Goal: Task Accomplishment & Management: Use online tool/utility

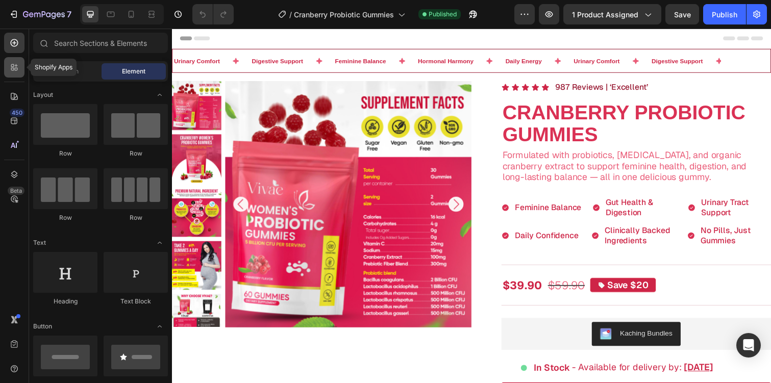
click at [15, 68] on icon at bounding box center [16, 69] width 3 height 3
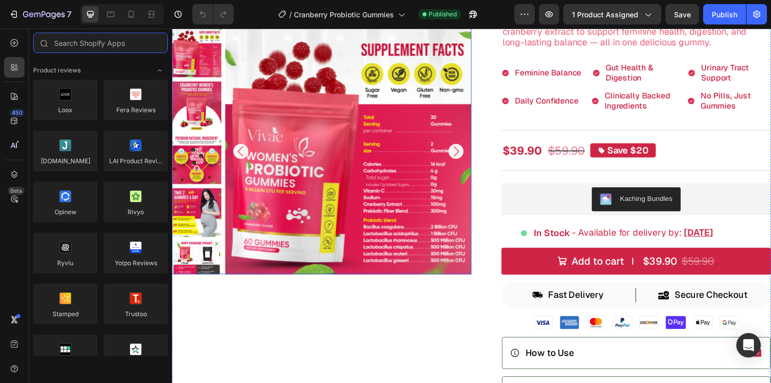
scroll to position [181, 0]
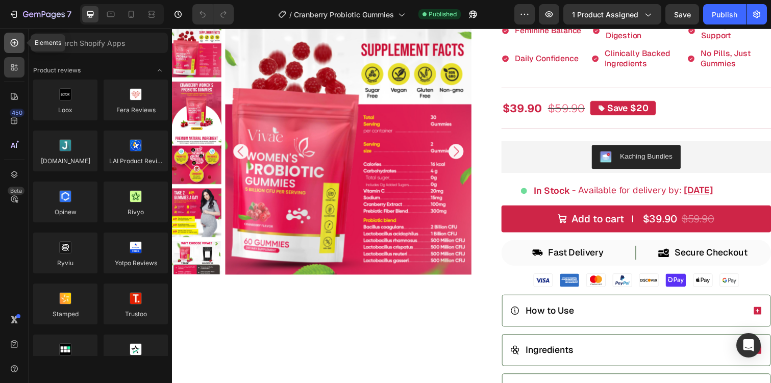
click at [12, 47] on icon at bounding box center [14, 43] width 10 height 10
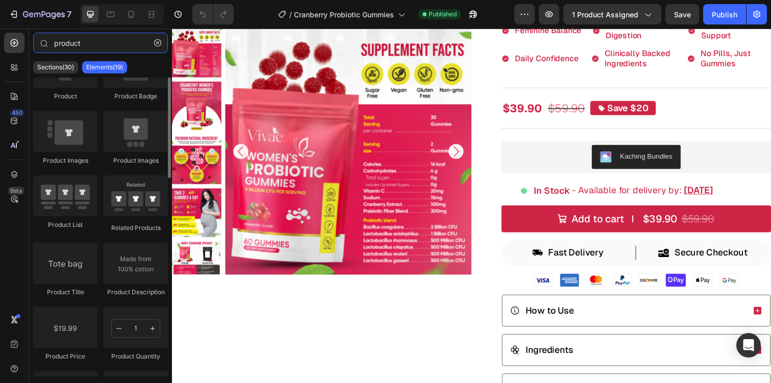
scroll to position [119, 0]
type input "product"
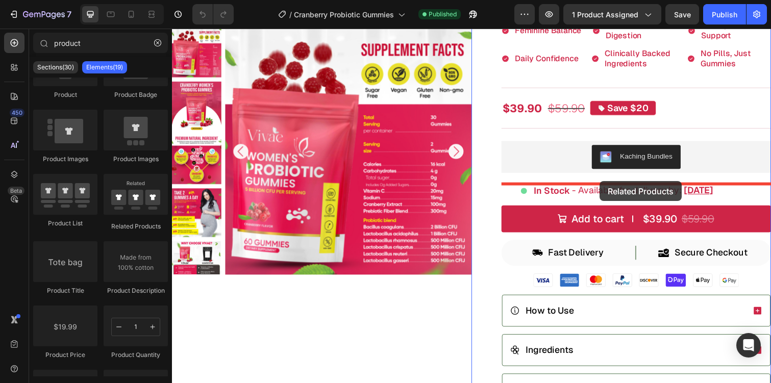
drag, startPoint x: 305, startPoint y: 247, endPoint x: 609, endPoint y: 185, distance: 310.4
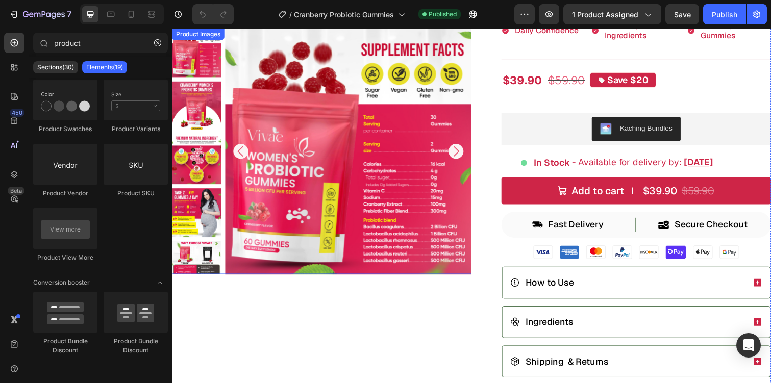
scroll to position [205, 0]
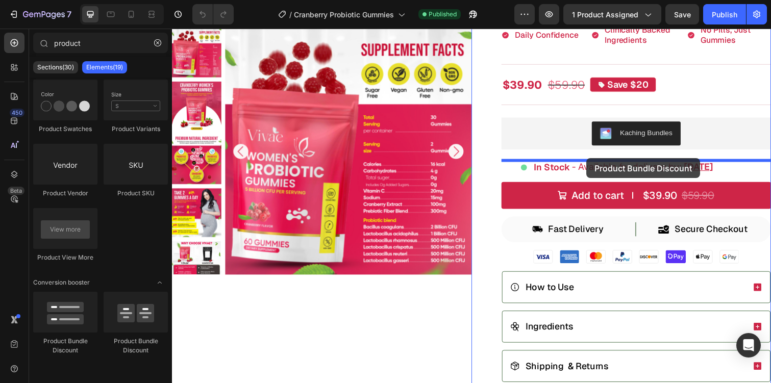
drag, startPoint x: 235, startPoint y: 354, endPoint x: 594, endPoint y: 161, distance: 407.7
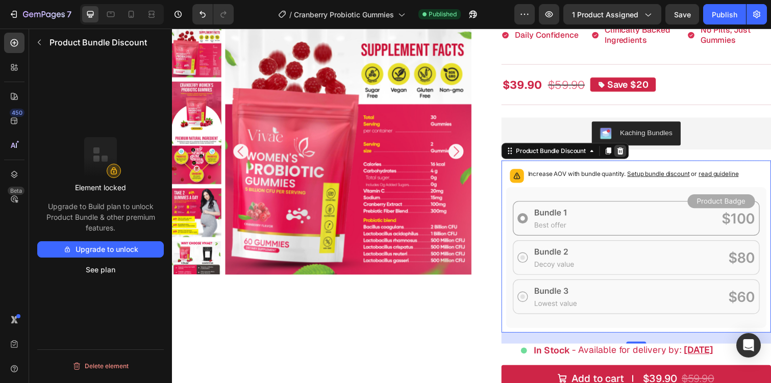
click at [636, 153] on div at bounding box center [630, 154] width 12 height 12
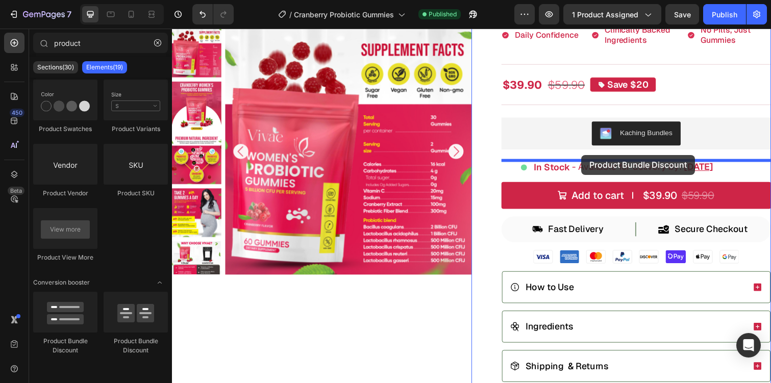
drag, startPoint x: 303, startPoint y: 341, endPoint x: 590, endPoint y: 158, distance: 341.4
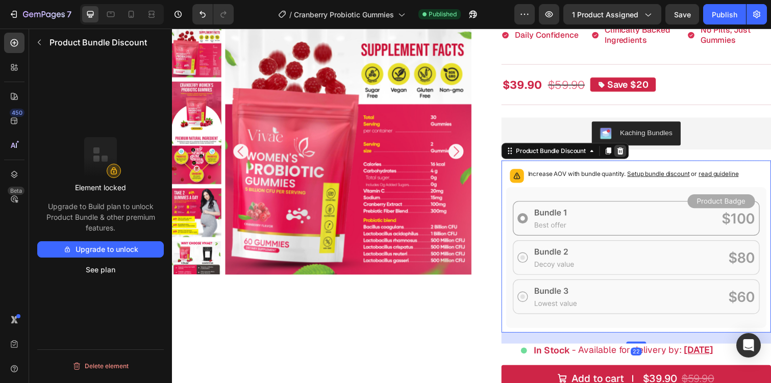
click at [628, 155] on icon at bounding box center [630, 154] width 8 height 8
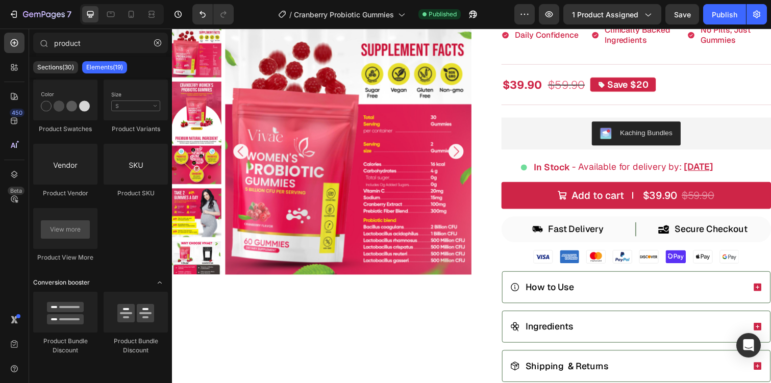
click at [159, 280] on icon "Toggle open" at bounding box center [160, 283] width 8 height 8
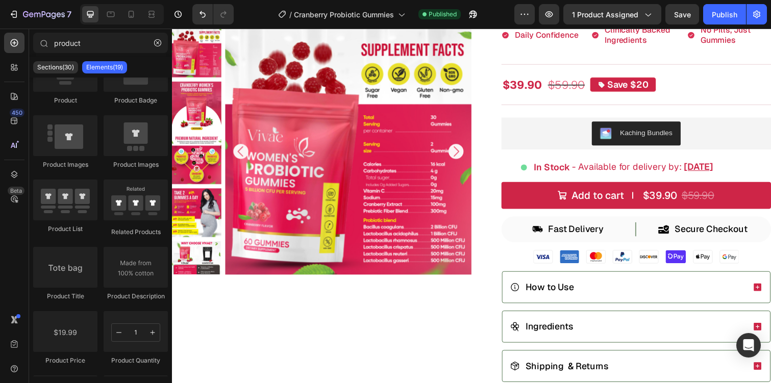
scroll to position [0, 0]
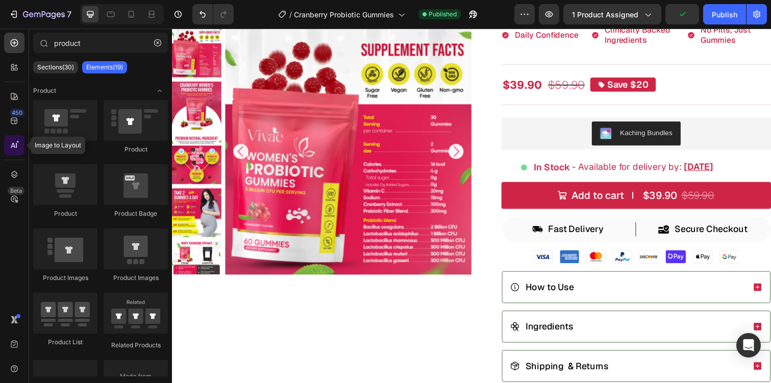
click at [7, 141] on div at bounding box center [14, 145] width 20 height 20
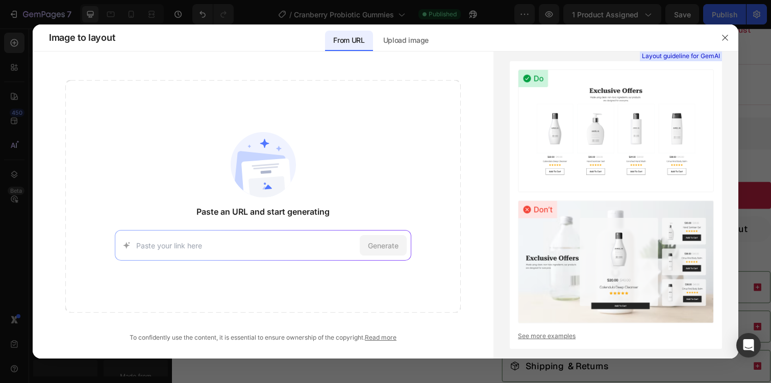
click at [220, 252] on div "Generate" at bounding box center [263, 245] width 296 height 31
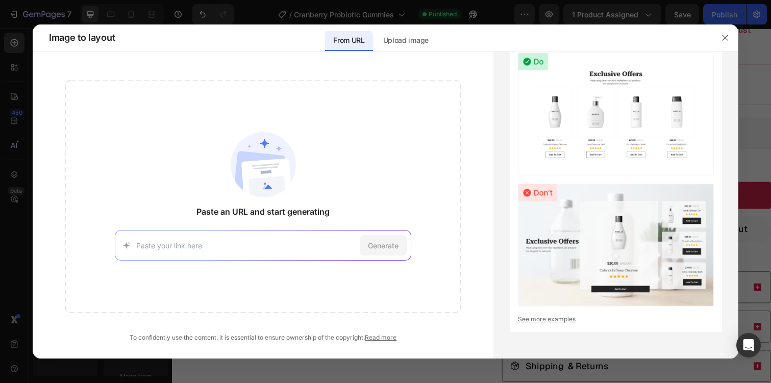
click at [211, 244] on input at bounding box center [245, 245] width 219 height 11
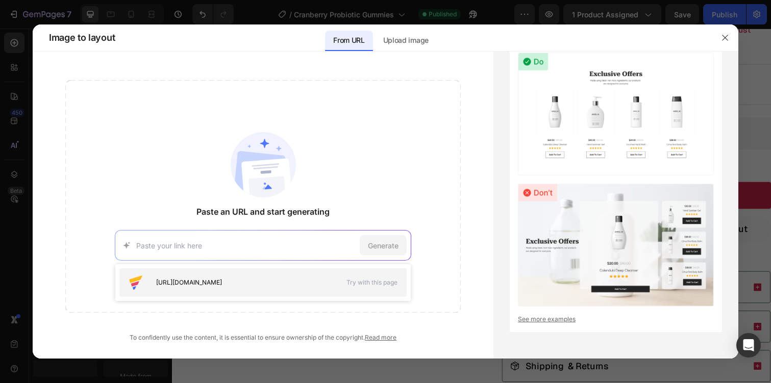
click at [215, 283] on span "https://seal-commerce-asia.myshopify.com/pages/image-to-layout-demo-page" at bounding box center [189, 282] width 66 height 9
type input "https://seal-commerce-asia.myshopify.com/pages/image-to-layout-demo-page"
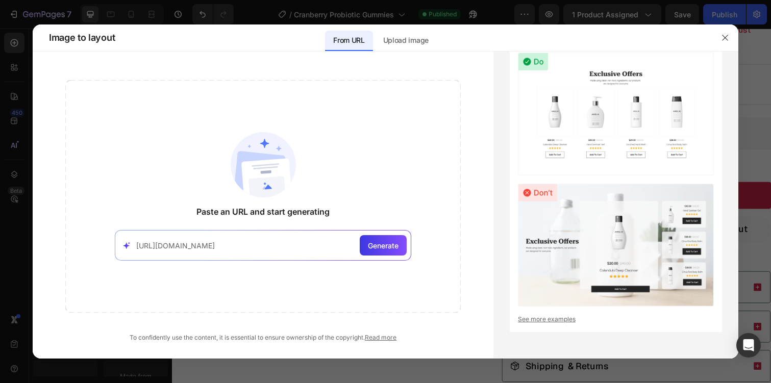
click at [277, 242] on input "https://seal-commerce-asia.myshopify.com/pages/image-to-layout-demo-page" at bounding box center [245, 245] width 219 height 11
click at [726, 32] on button "button" at bounding box center [725, 38] width 16 height 16
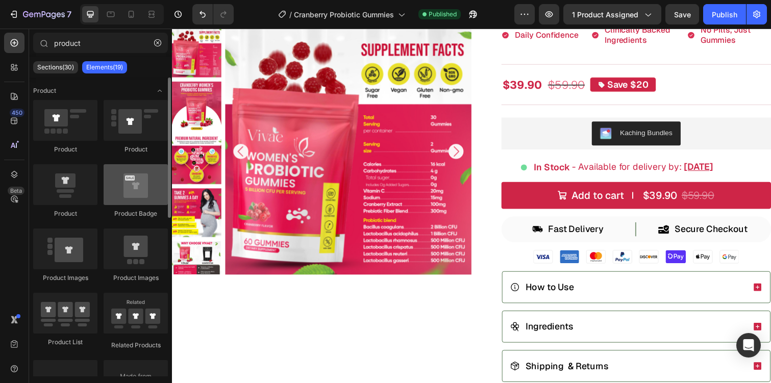
click at [155, 194] on div at bounding box center [136, 184] width 64 height 41
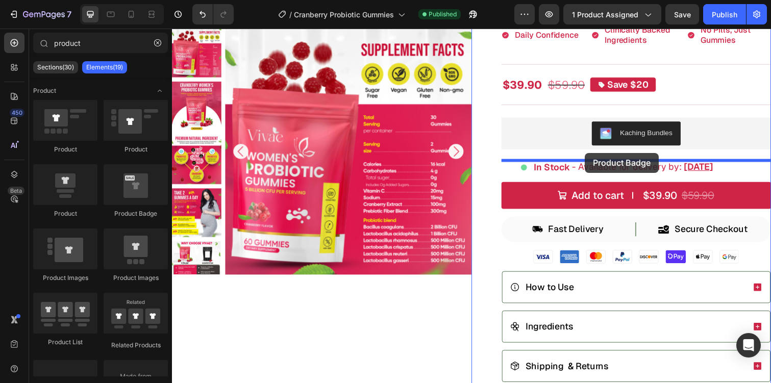
drag, startPoint x: 313, startPoint y: 223, endPoint x: 593, endPoint y: 156, distance: 288.7
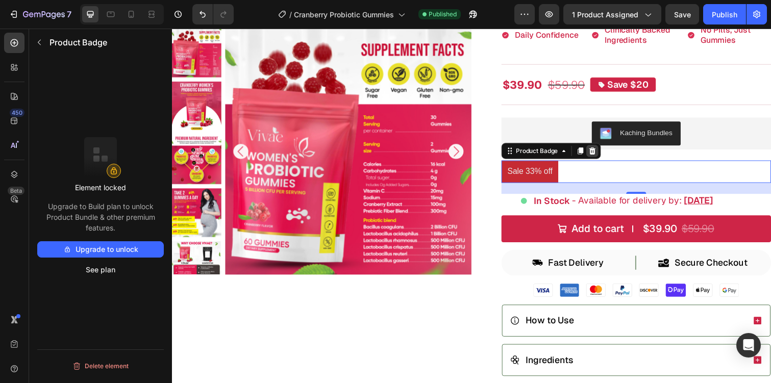
click at [605, 153] on icon at bounding box center [601, 154] width 8 height 8
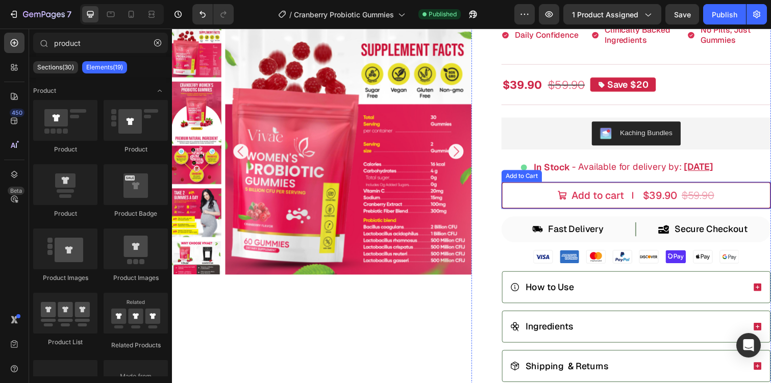
click at [523, 188] on button "Add to cart $39.90 $59.90" at bounding box center [646, 200] width 275 height 28
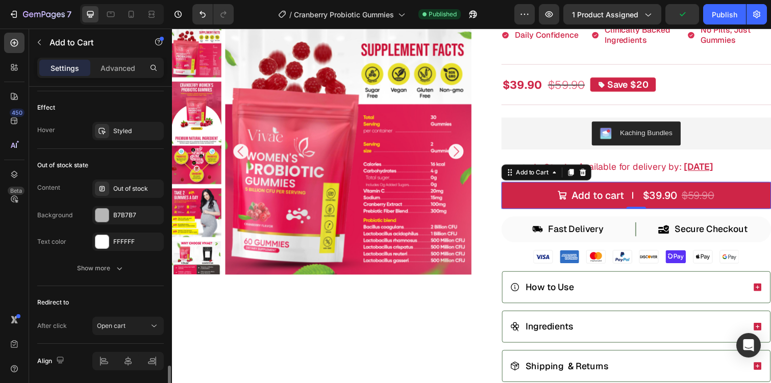
scroll to position [972, 0]
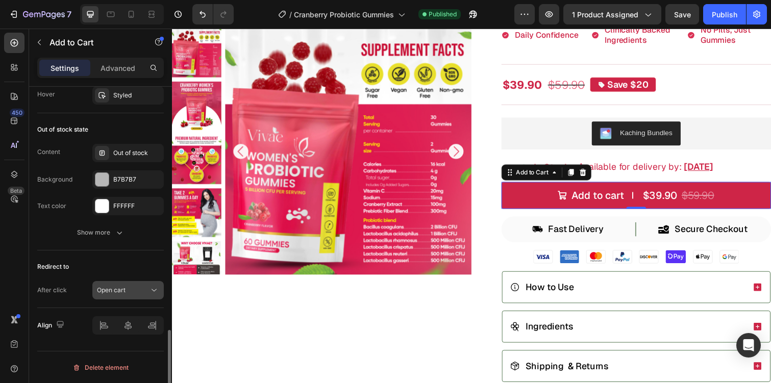
click at [123, 287] on span "Open cart" at bounding box center [111, 290] width 29 height 8
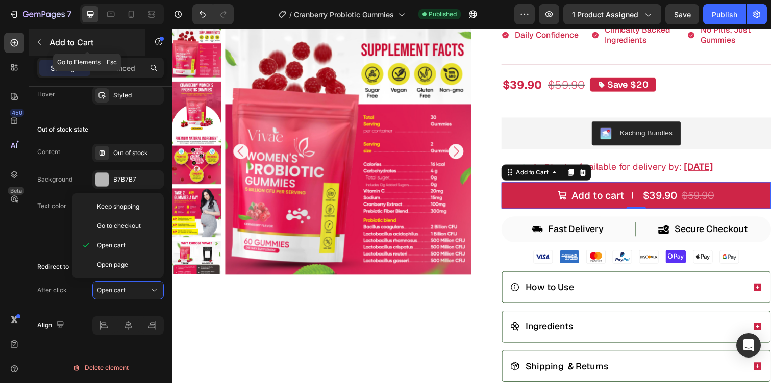
click at [41, 42] on icon "button" at bounding box center [39, 42] width 8 height 8
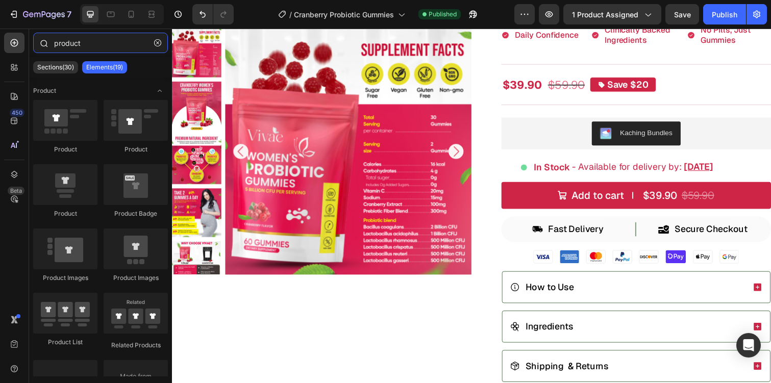
click at [116, 44] on input "product" at bounding box center [100, 43] width 135 height 20
type input "c"
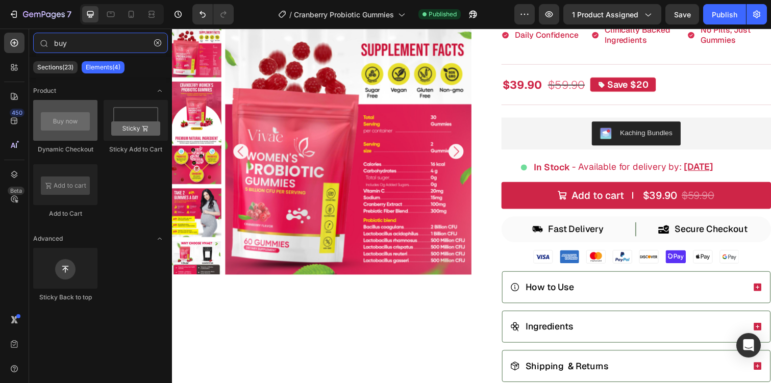
type input "buy"
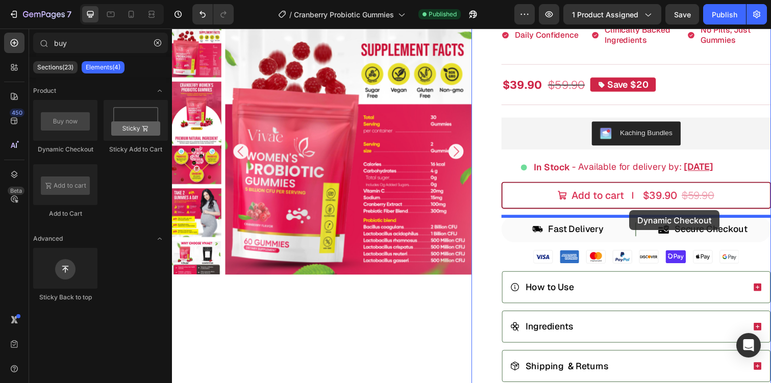
drag, startPoint x: 256, startPoint y: 164, endPoint x: 639, endPoint y: 213, distance: 385.8
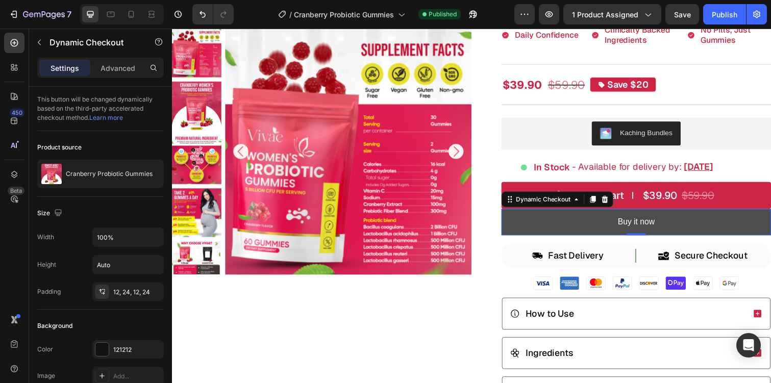
click at [539, 218] on button "Buy it now" at bounding box center [646, 226] width 275 height 27
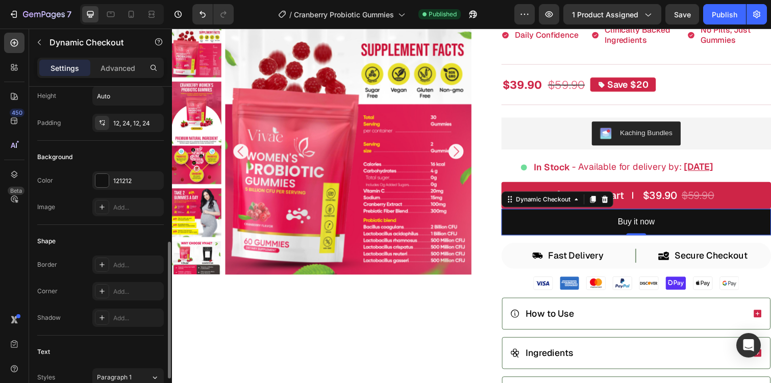
scroll to position [448, 0]
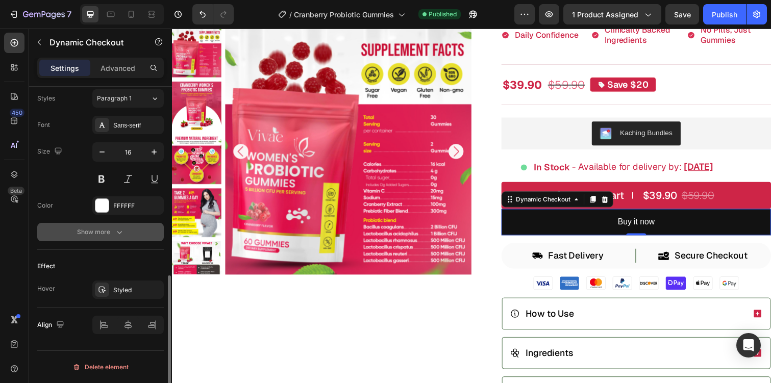
click at [109, 234] on div "Show more" at bounding box center [100, 232] width 47 height 10
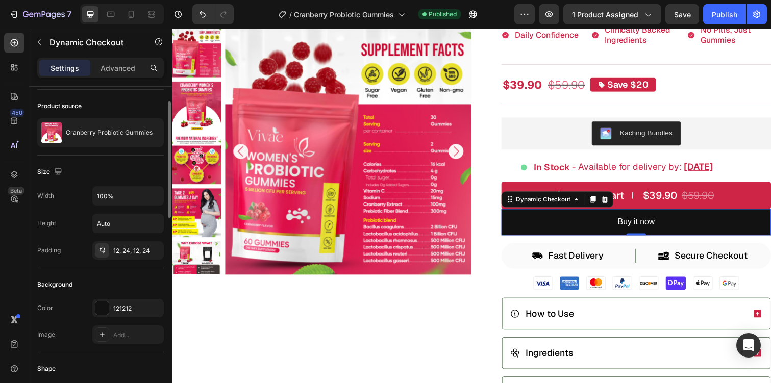
scroll to position [0, 0]
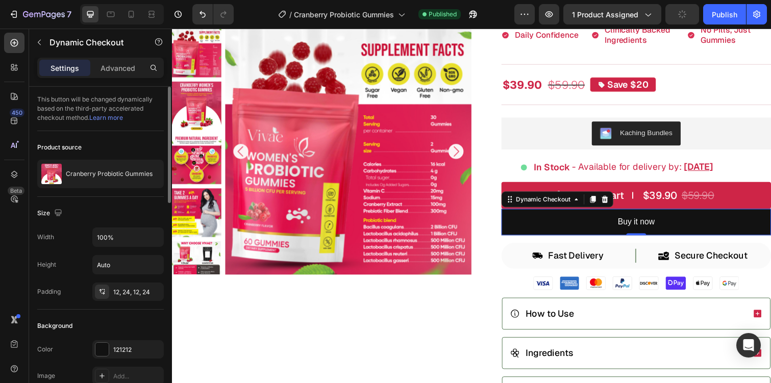
click at [135, 101] on div "This button will be changed dynamically based on the third-party accelerated ch…" at bounding box center [100, 109] width 127 height 44
click at [139, 107] on div "This button will be changed dynamically based on the third-party accelerated ch…" at bounding box center [100, 109] width 127 height 44
click at [136, 123] on div "This button will be changed dynamically based on the third-party accelerated ch…" at bounding box center [100, 109] width 127 height 44
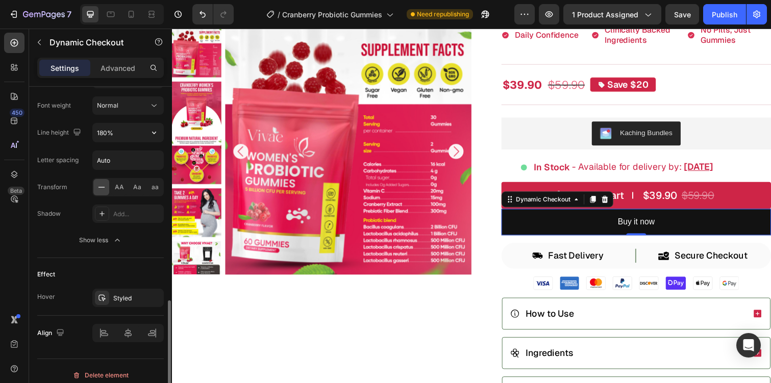
scroll to position [583, 0]
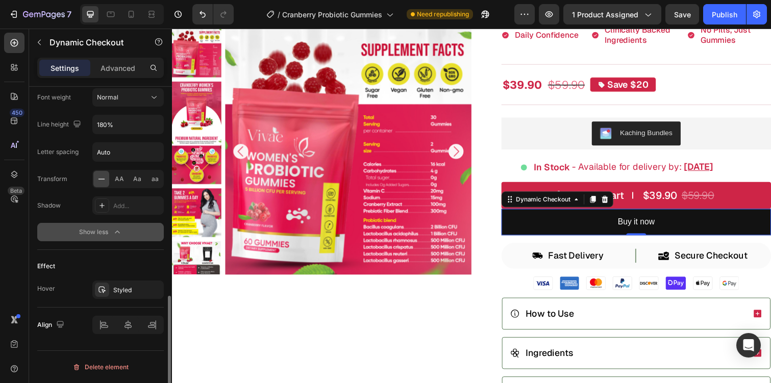
click at [105, 232] on div "Show less" at bounding box center [100, 232] width 43 height 10
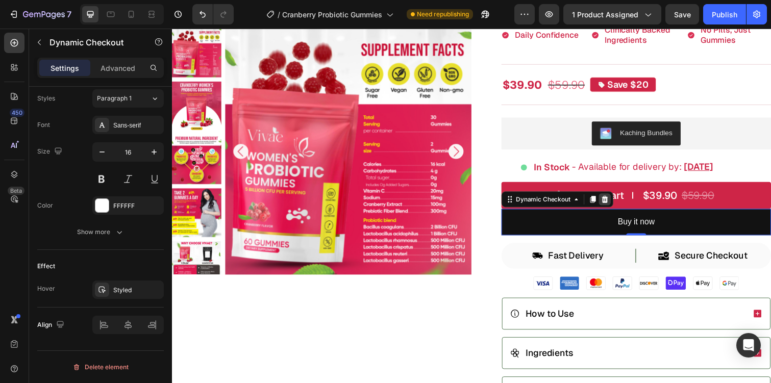
click at [613, 204] on icon at bounding box center [614, 203] width 8 height 8
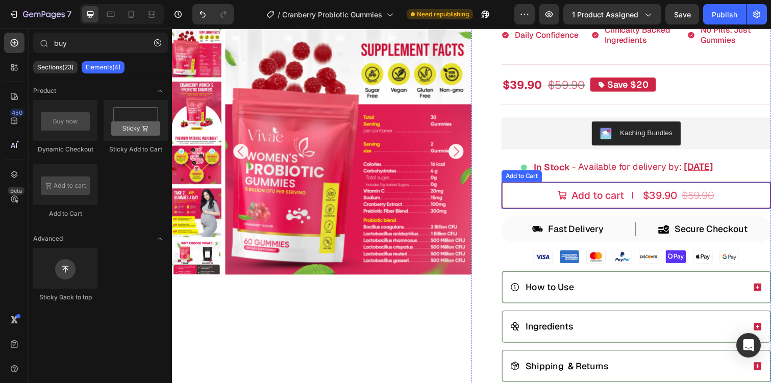
click at [532, 197] on button "Add to cart $39.90 $59.90" at bounding box center [646, 200] width 275 height 28
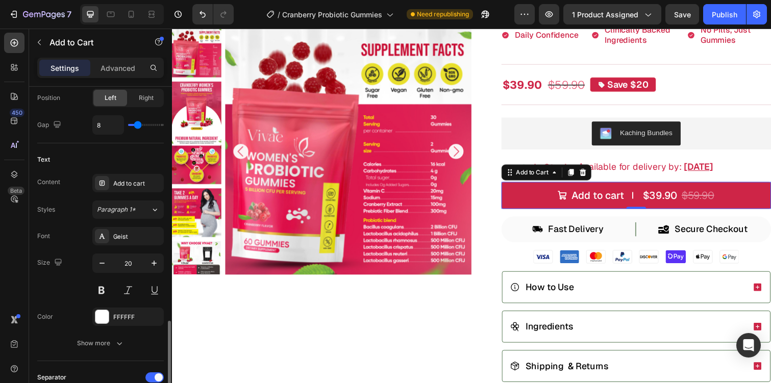
scroll to position [972, 0]
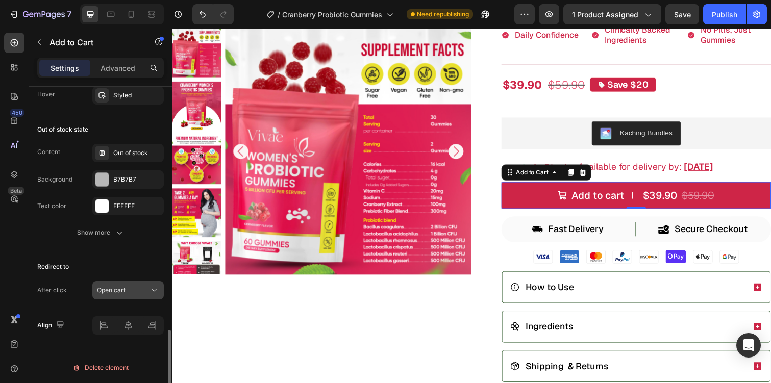
click at [117, 285] on div "Open cart" at bounding box center [128, 290] width 62 height 10
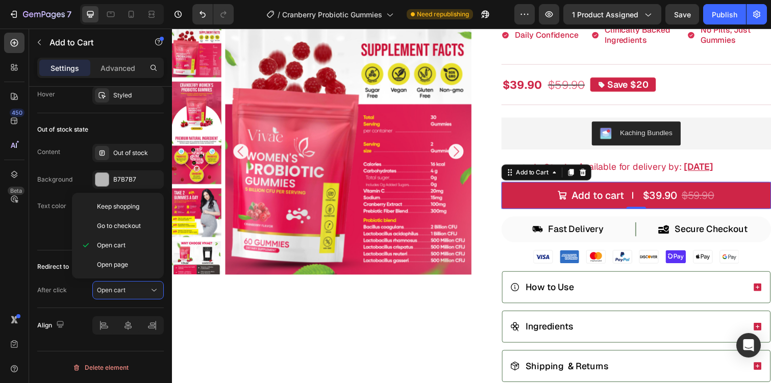
click at [23, 257] on div "450 Beta" at bounding box center [14, 171] width 20 height 277
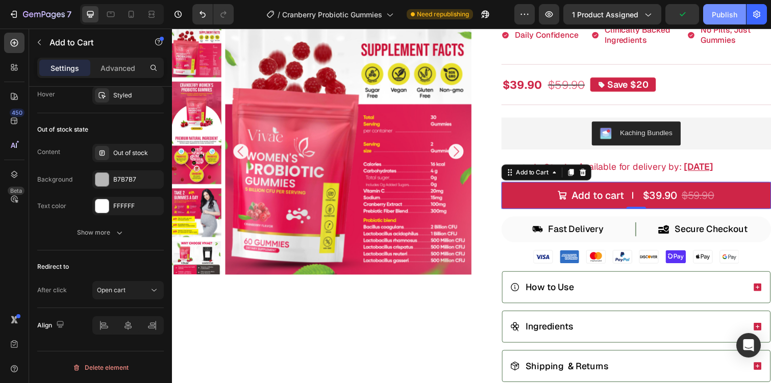
click at [734, 16] on div "Publish" at bounding box center [725, 14] width 26 height 11
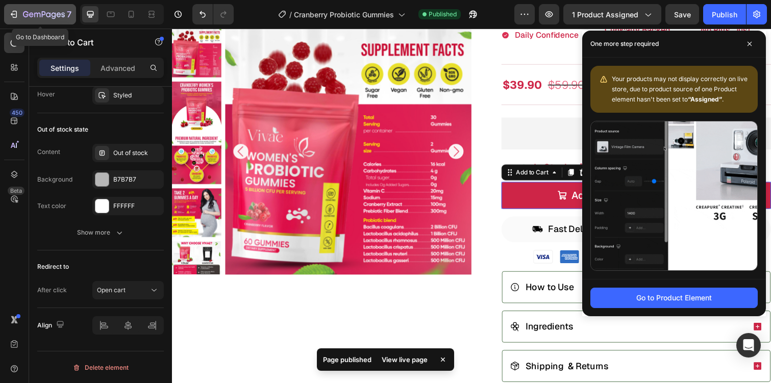
click at [12, 12] on icon "button" at bounding box center [14, 14] width 10 height 10
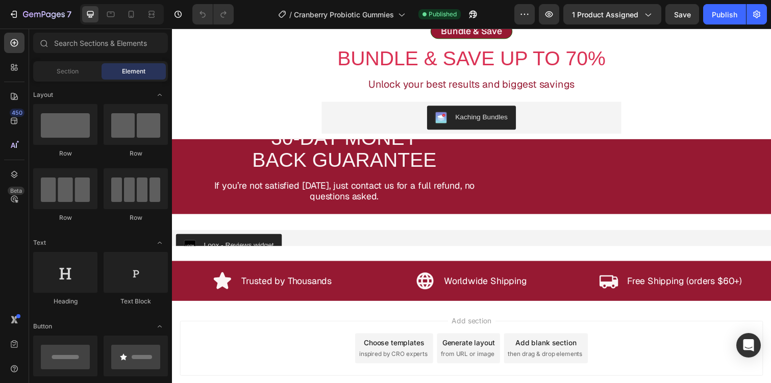
scroll to position [3742, 0]
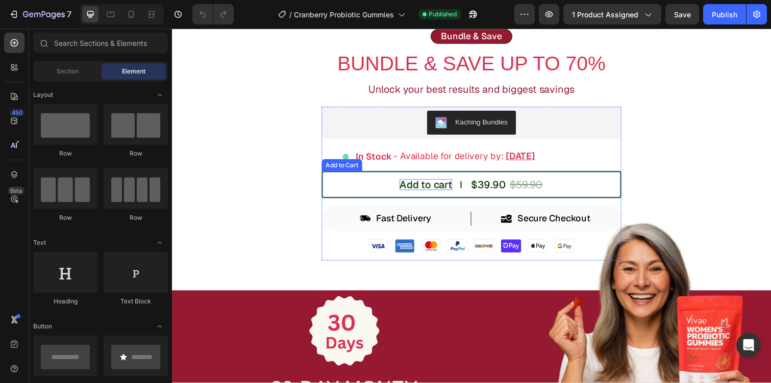
click at [450, 192] on div "Add to cart" at bounding box center [432, 188] width 54 height 11
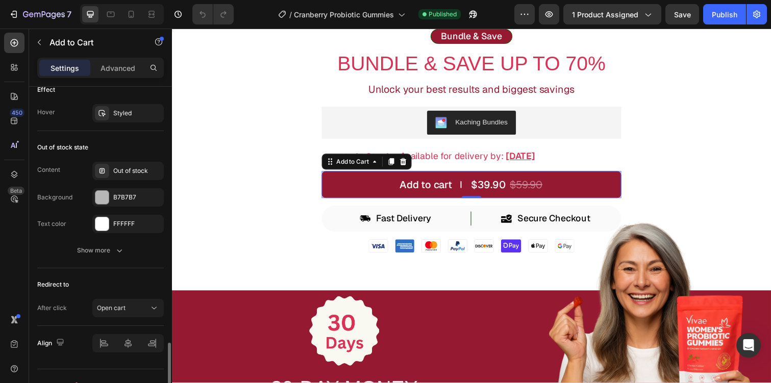
scroll to position [891, 0]
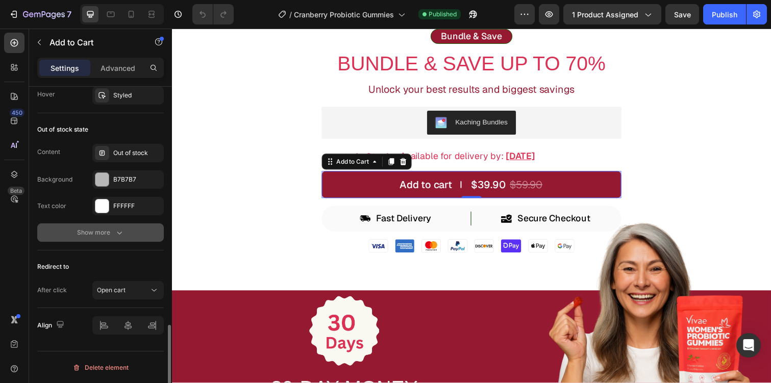
click at [120, 229] on icon "button" at bounding box center [119, 233] width 10 height 10
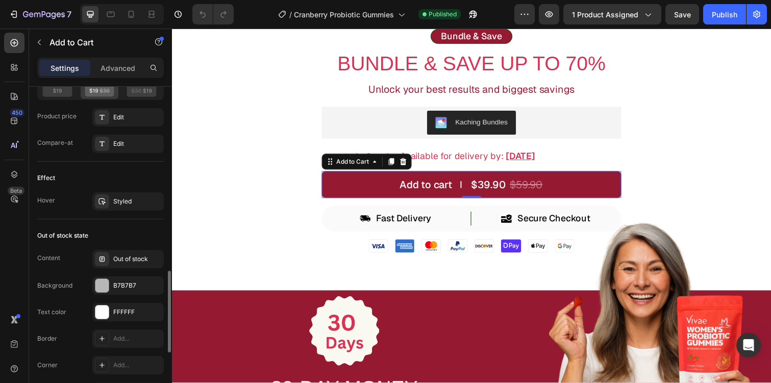
scroll to position [775, 0]
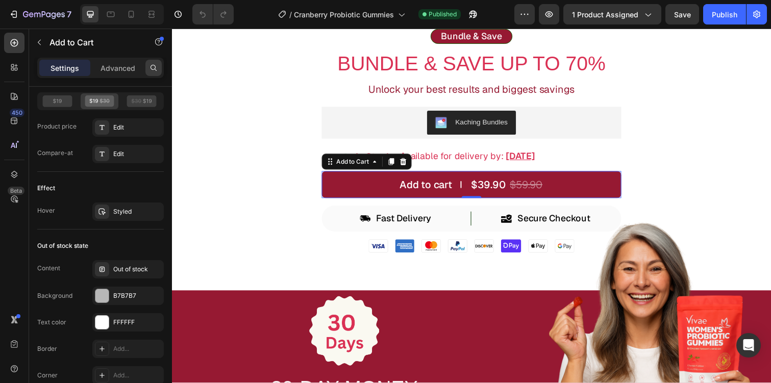
click at [156, 68] on icon at bounding box center [153, 68] width 8 height 8
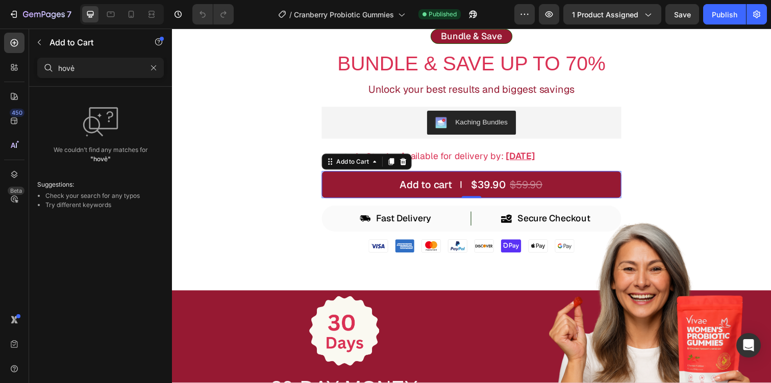
scroll to position [0, 0]
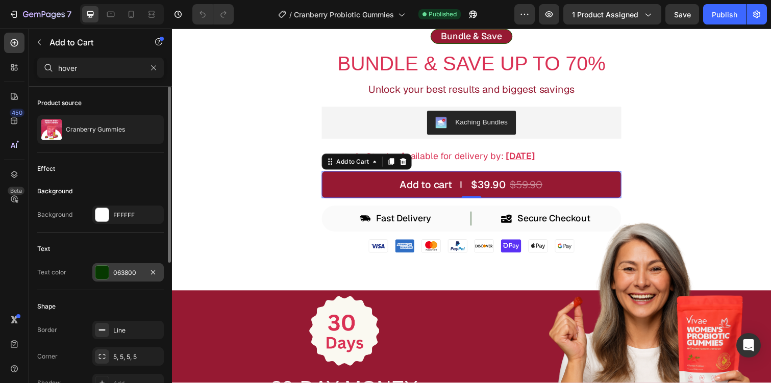
type input "hover"
click at [117, 267] on div "063800" at bounding box center [127, 272] width 71 height 18
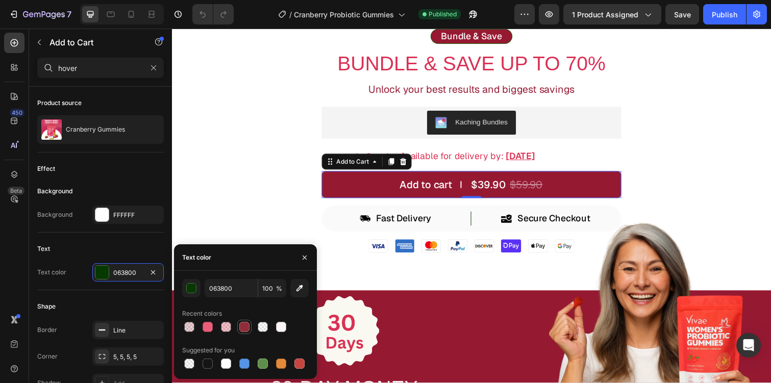
click at [244, 326] on div at bounding box center [244, 327] width 10 height 10
type input "8D2E3A"
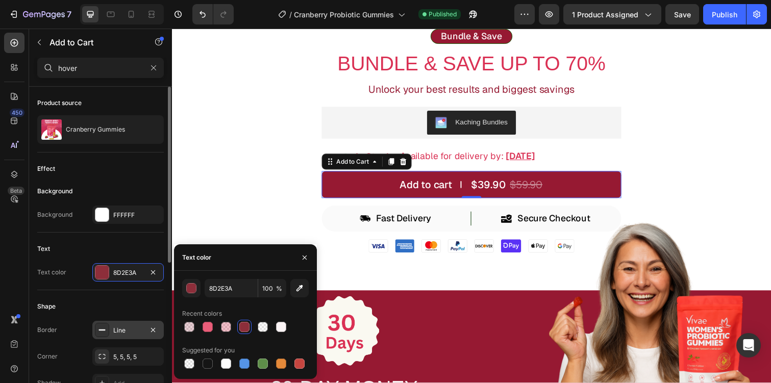
click at [119, 327] on div "Line" at bounding box center [128, 330] width 30 height 9
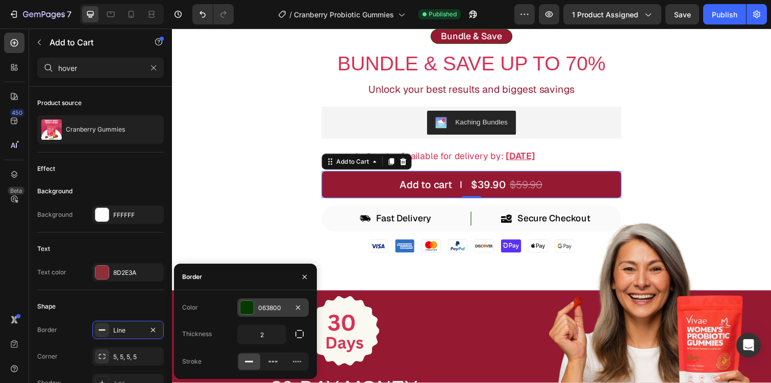
click at [266, 303] on div "063800" at bounding box center [272, 307] width 71 height 18
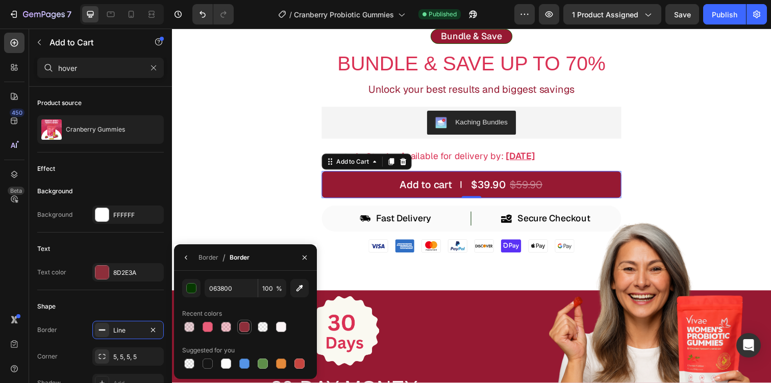
click at [244, 325] on div at bounding box center [244, 327] width 10 height 10
type input "8D2E3A"
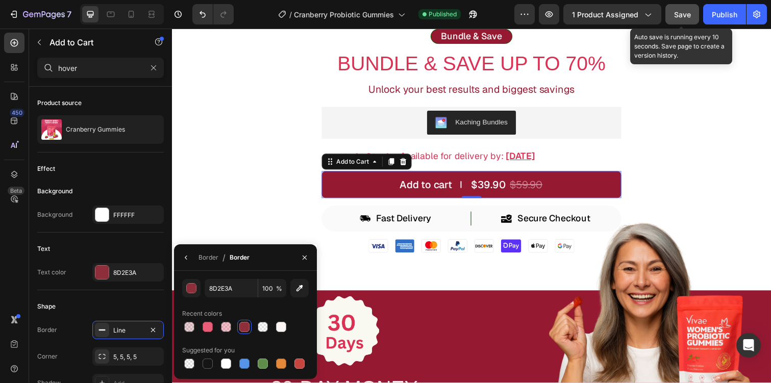
click at [682, 13] on span "Save" at bounding box center [682, 14] width 17 height 9
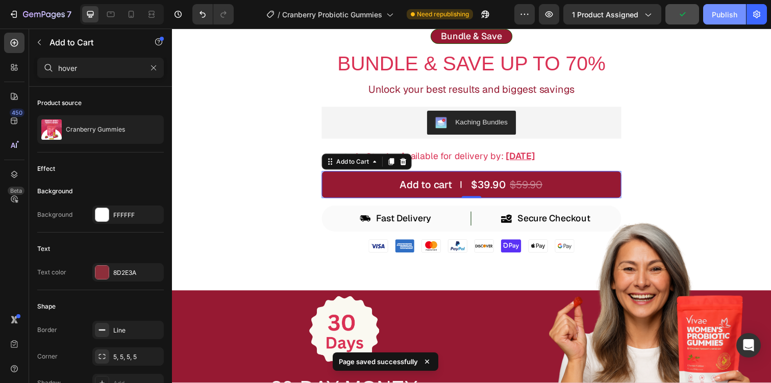
click at [722, 10] on div "Publish" at bounding box center [725, 14] width 26 height 11
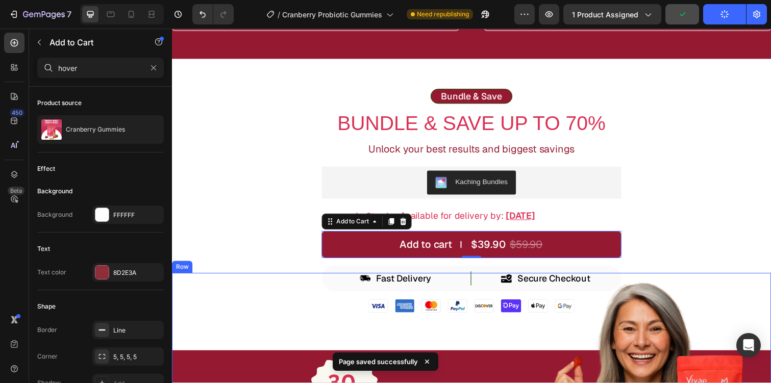
scroll to position [3673, 0]
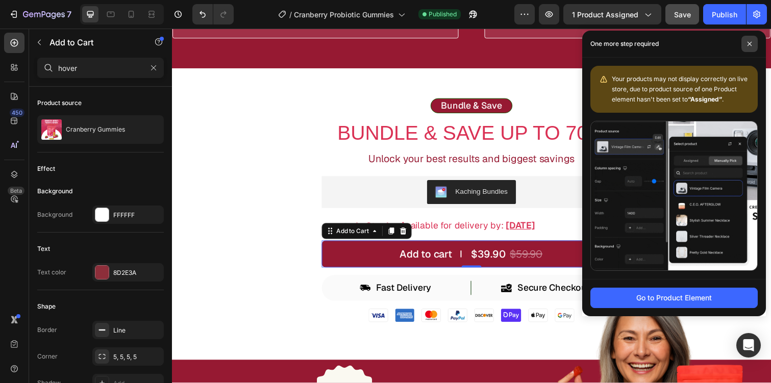
click at [753, 44] on span at bounding box center [749, 44] width 16 height 16
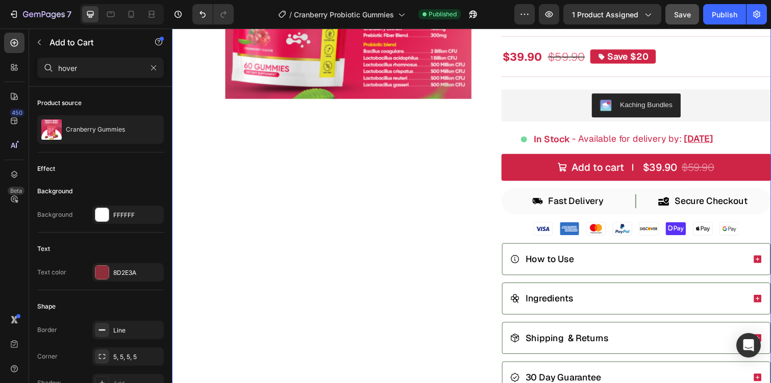
scroll to position [224, 0]
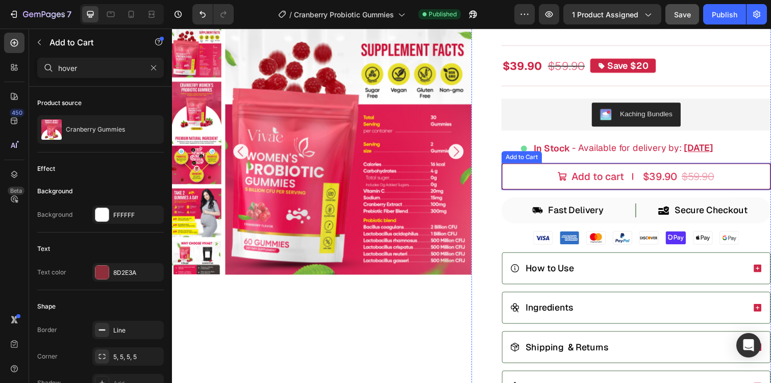
click at [540, 170] on button "Add to cart $39.90 $59.90" at bounding box center [646, 180] width 275 height 28
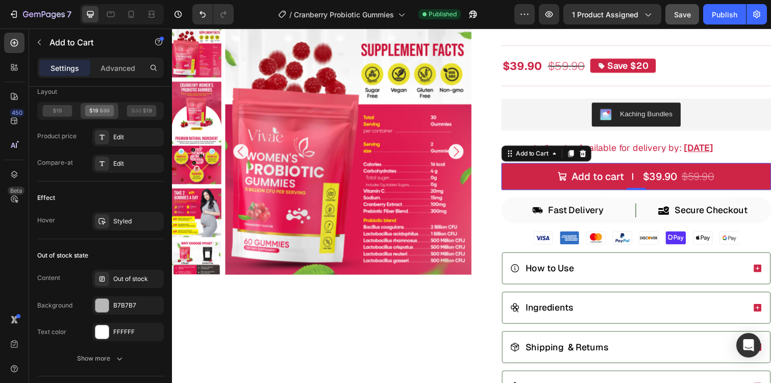
scroll to position [972, 0]
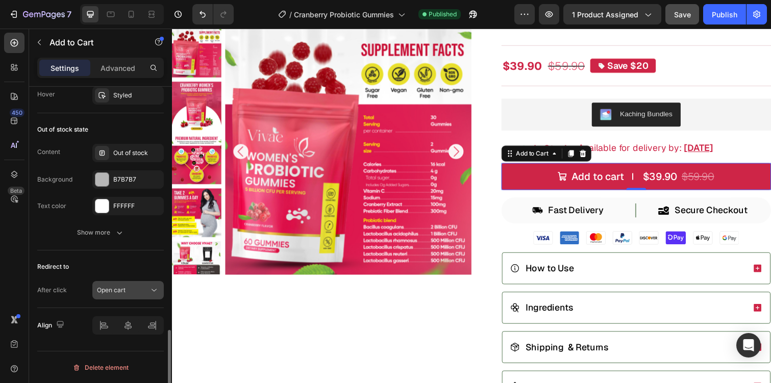
click at [113, 286] on span "Open cart" at bounding box center [111, 290] width 29 height 9
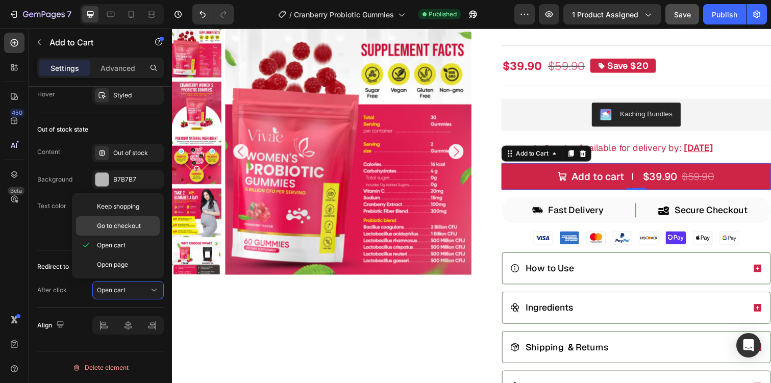
click at [134, 229] on span "Go to checkout" at bounding box center [119, 225] width 44 height 9
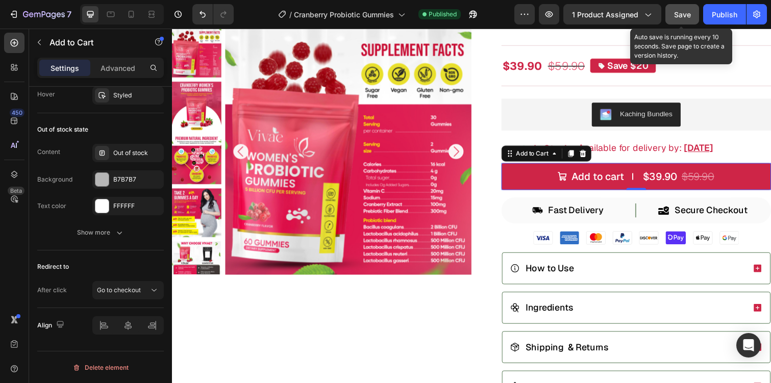
click at [672, 14] on button "Save" at bounding box center [682, 14] width 34 height 20
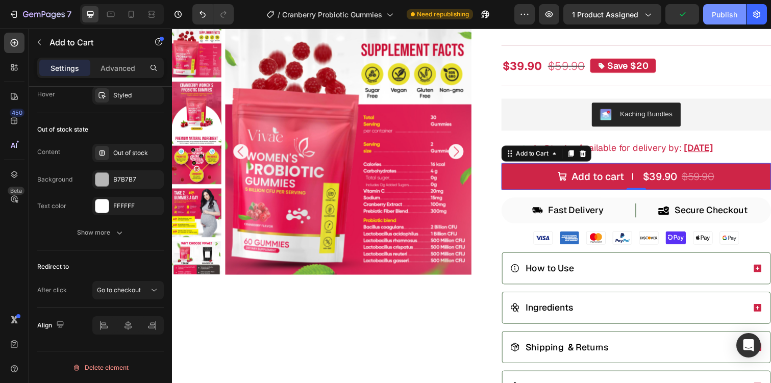
click at [730, 14] on div "Publish" at bounding box center [725, 14] width 26 height 11
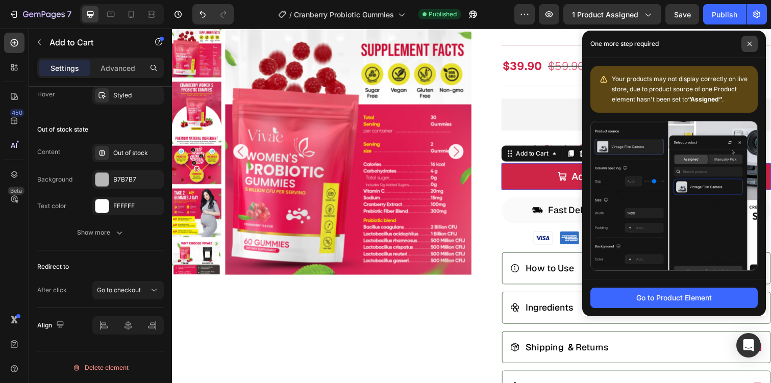
click at [752, 44] on span at bounding box center [749, 44] width 16 height 16
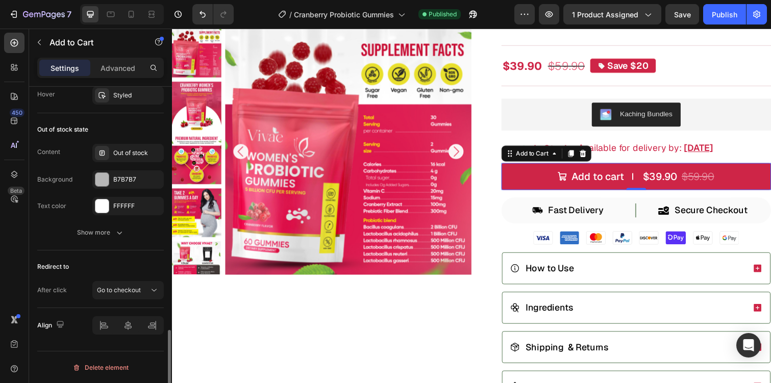
click at [121, 299] on div "Redirect to After click Go to checkout" at bounding box center [100, 280] width 127 height 58
click at [130, 292] on span "Go to checkout" at bounding box center [119, 290] width 44 height 8
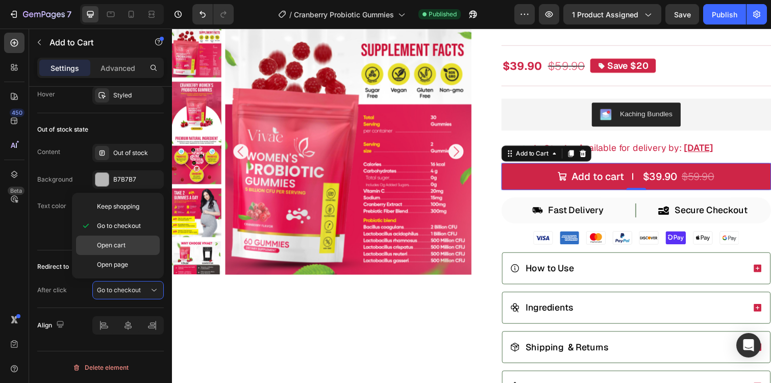
click at [124, 249] on span "Open cart" at bounding box center [111, 245] width 29 height 9
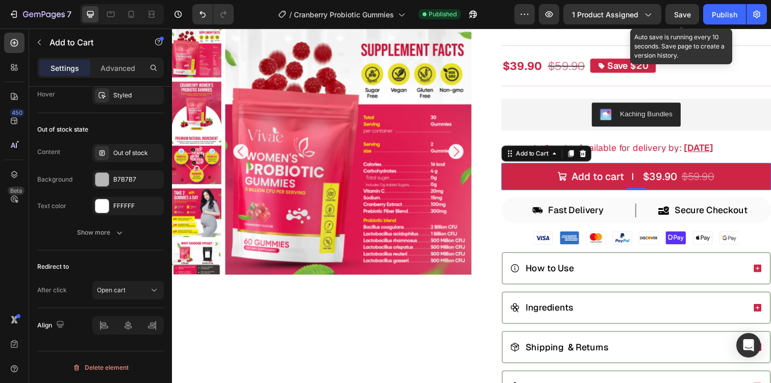
click at [684, 16] on span "Save" at bounding box center [682, 14] width 17 height 9
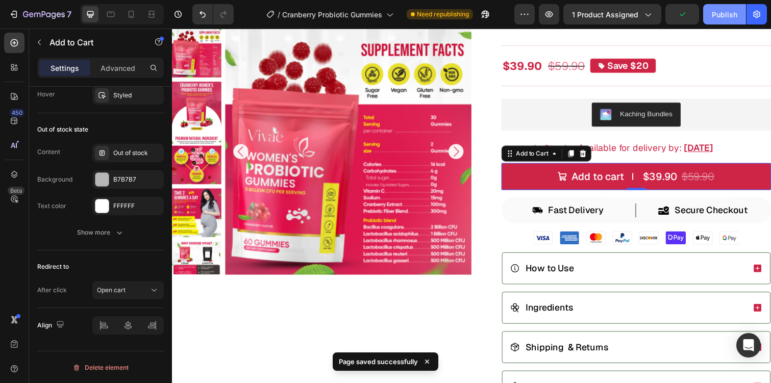
click at [708, 16] on button "Publish" at bounding box center [724, 14] width 43 height 20
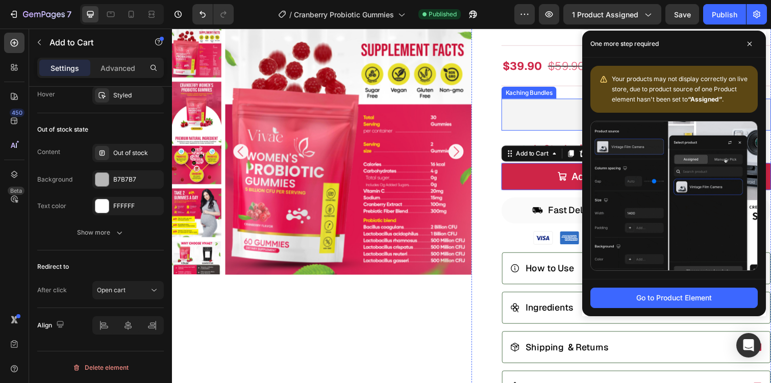
click at [552, 123] on div "Kaching Bundles" at bounding box center [646, 117] width 267 height 24
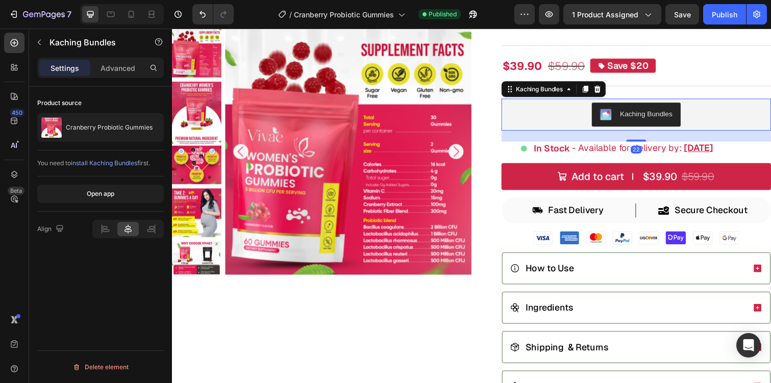
scroll to position [0, 0]
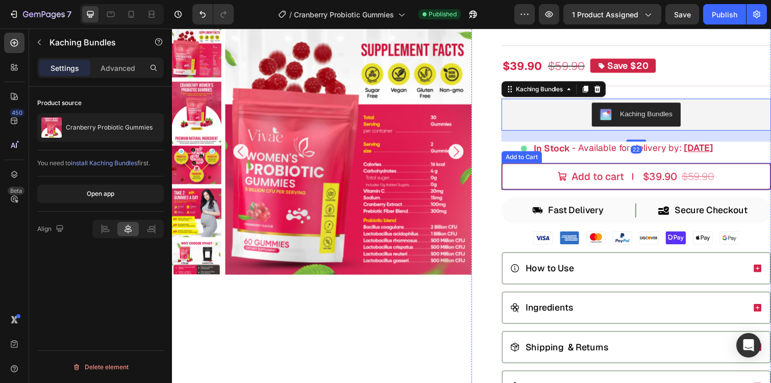
click at [586, 188] on button "Add to cart $39.90 $59.90" at bounding box center [646, 180] width 275 height 28
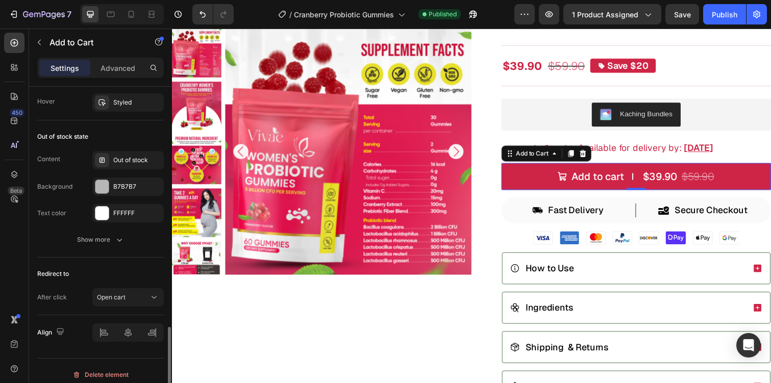
scroll to position [962, 0]
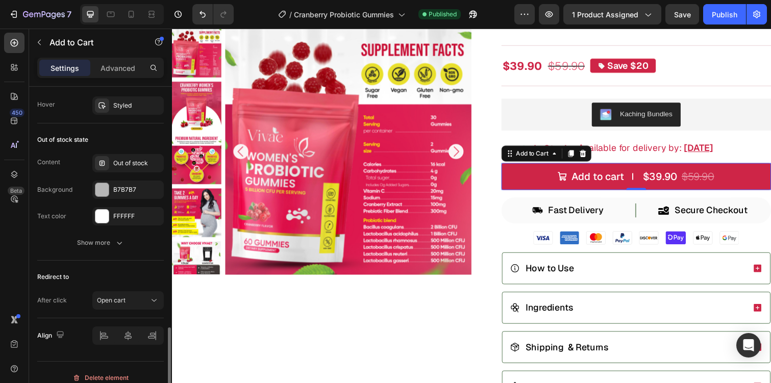
click at [119, 309] on div "Redirect to After click Open cart" at bounding box center [100, 290] width 127 height 58
click at [126, 302] on div "Open cart" at bounding box center [123, 300] width 52 height 9
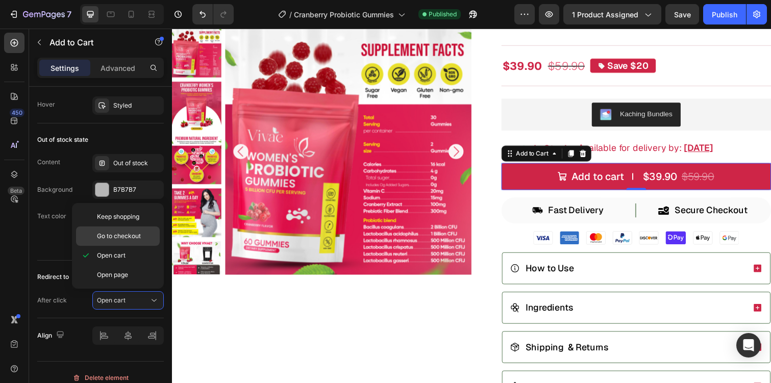
click at [138, 237] on span "Go to checkout" at bounding box center [119, 236] width 44 height 9
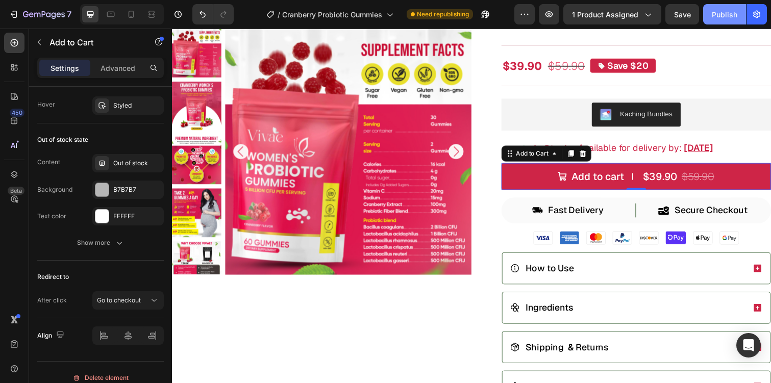
click at [724, 9] on div "Publish" at bounding box center [725, 14] width 26 height 11
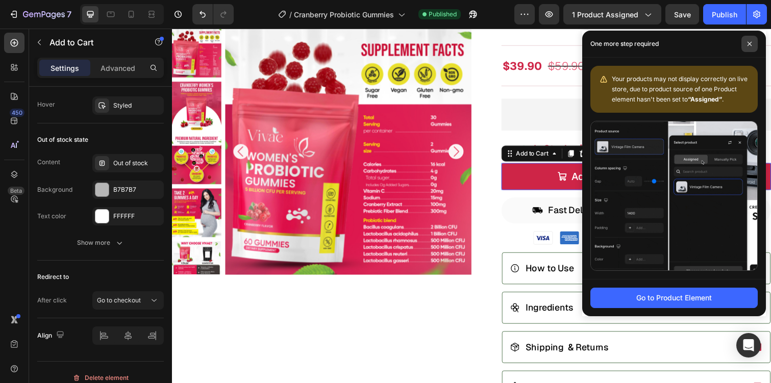
click at [754, 46] on span at bounding box center [749, 44] width 16 height 16
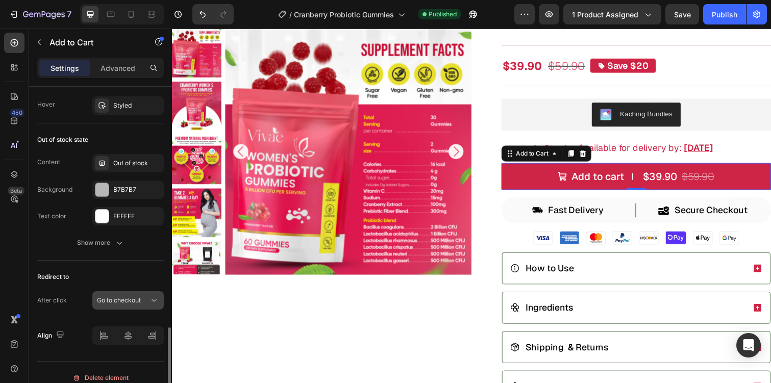
click at [154, 294] on button "Go to checkout" at bounding box center [127, 300] width 71 height 18
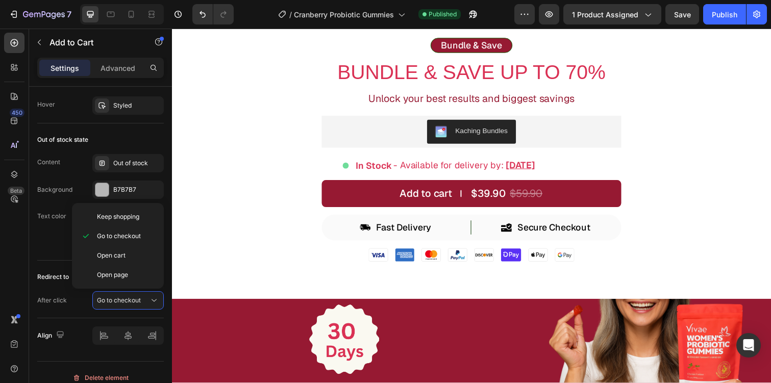
scroll to position [3720, 0]
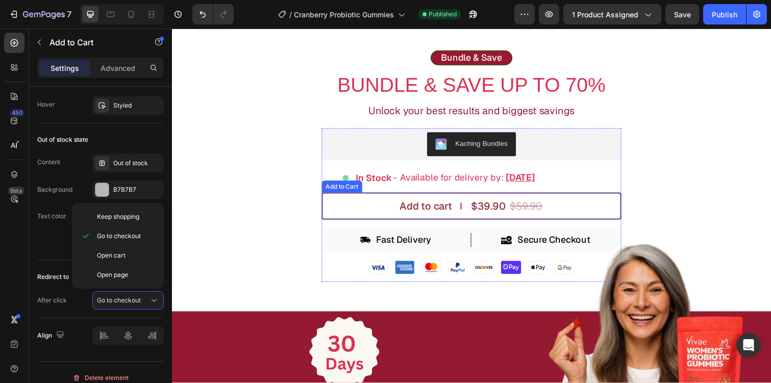
click at [400, 213] on button "Add to cart $39.90 $59.90" at bounding box center [478, 210] width 306 height 28
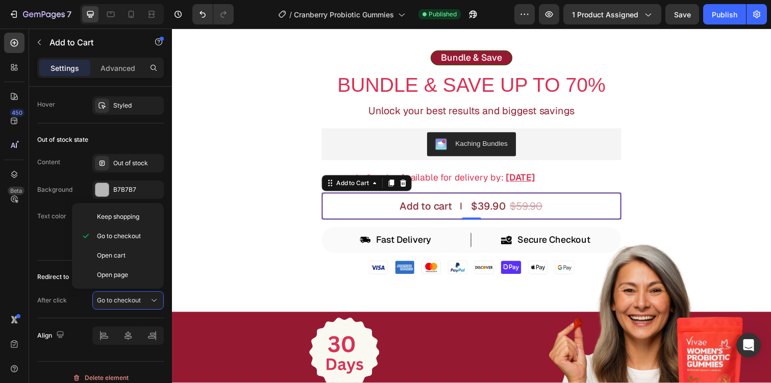
scroll to position [891, 0]
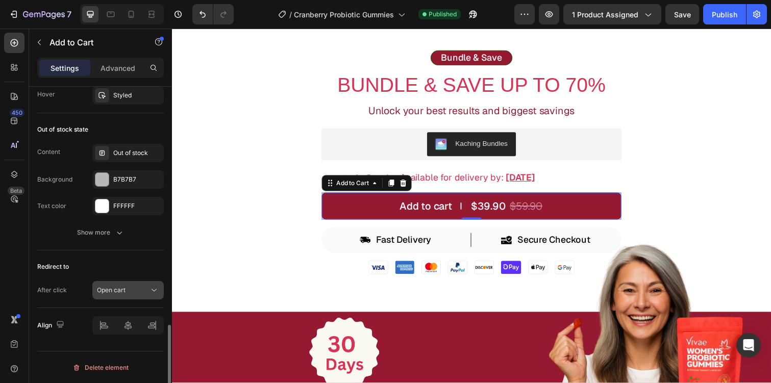
click at [149, 287] on icon at bounding box center [154, 290] width 10 height 10
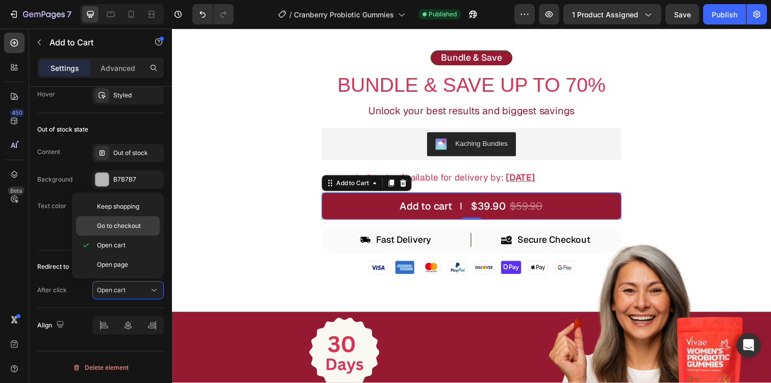
click at [144, 233] on div "Go to checkout" at bounding box center [118, 225] width 84 height 19
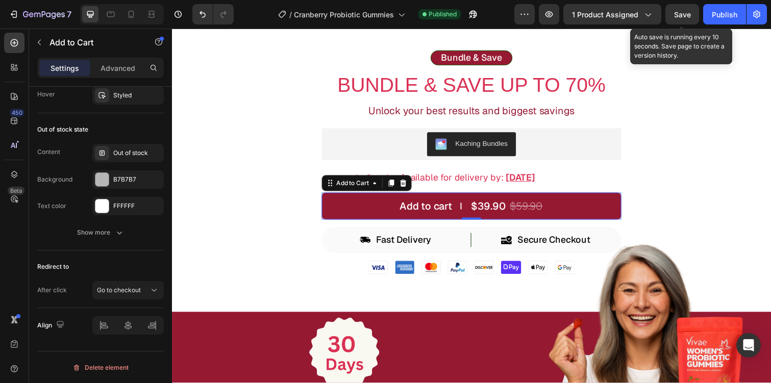
click at [684, 15] on span "Save" at bounding box center [682, 14] width 17 height 9
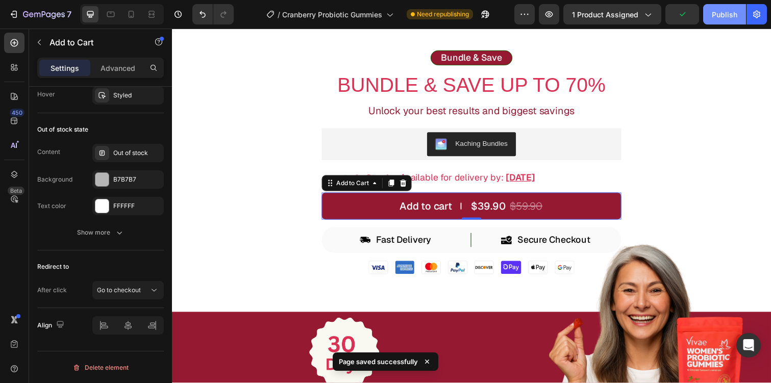
click at [735, 16] on div "Publish" at bounding box center [725, 14] width 26 height 11
